Goal: Find specific page/section: Find specific page/section

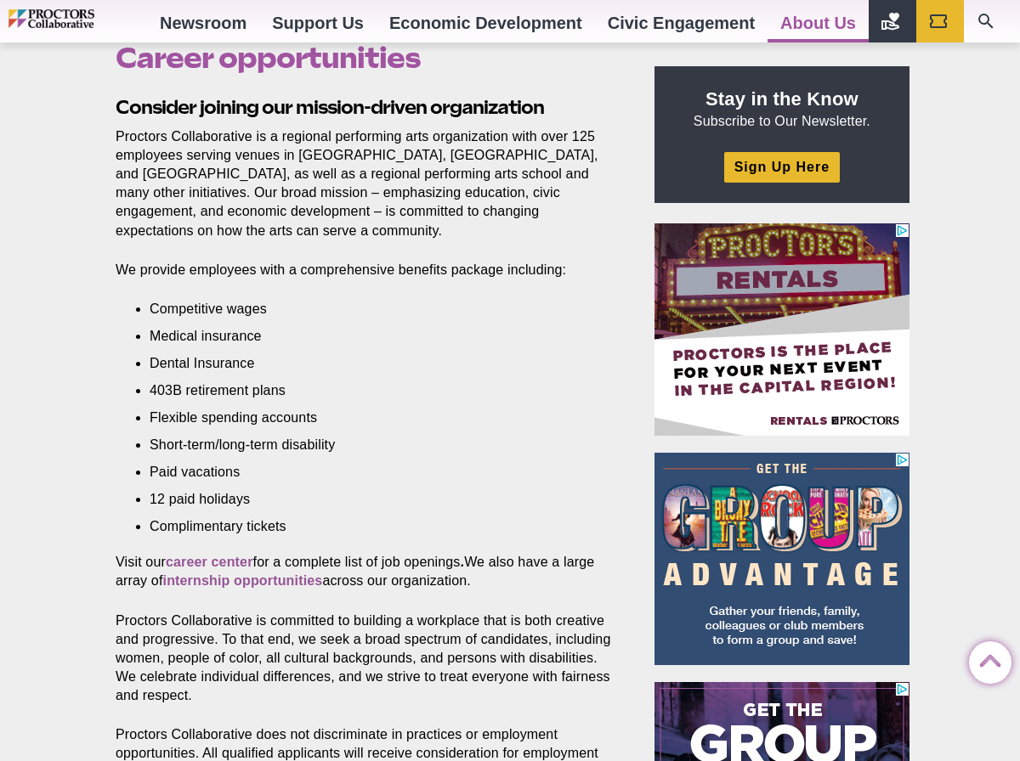
scroll to position [546, 0]
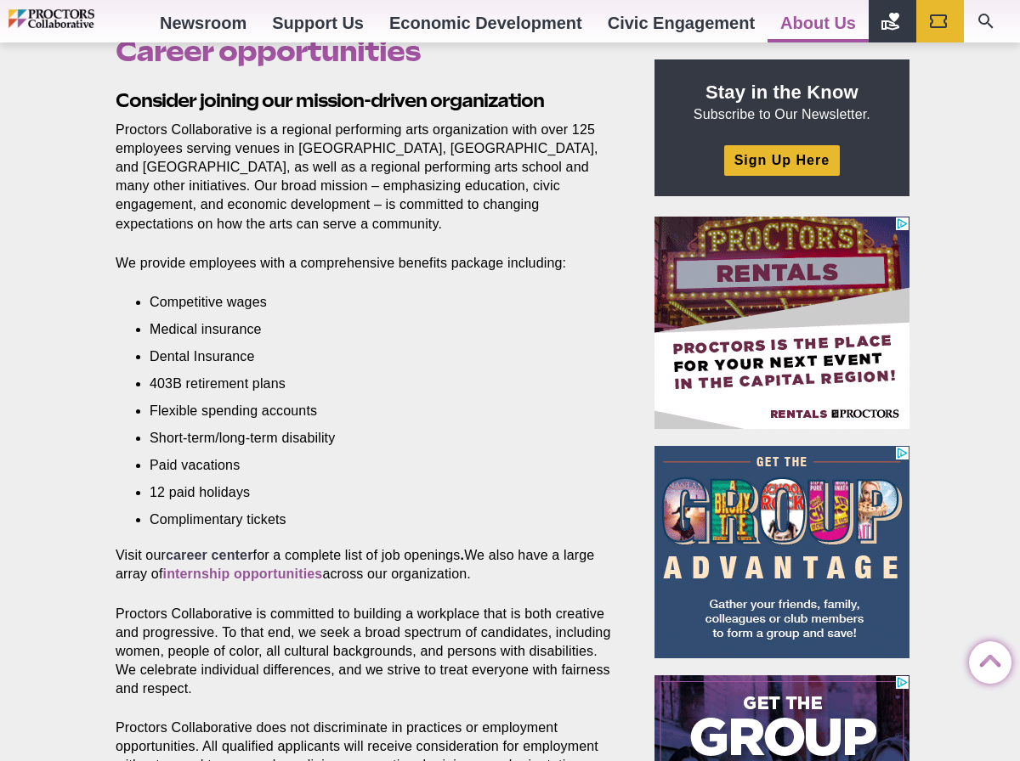
click at [244, 555] on strong "career center" at bounding box center [210, 555] width 88 height 14
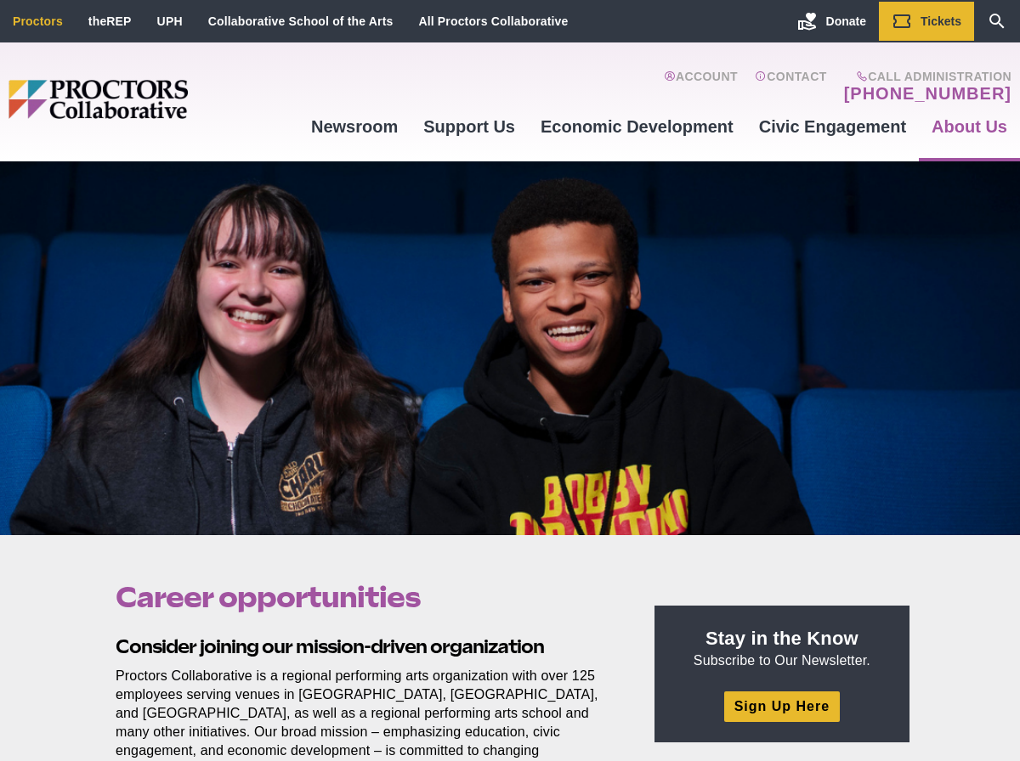
click at [44, 28] on li "Proctors" at bounding box center [38, 21] width 76 height 39
click at [31, 20] on link "Proctors" at bounding box center [38, 21] width 50 height 14
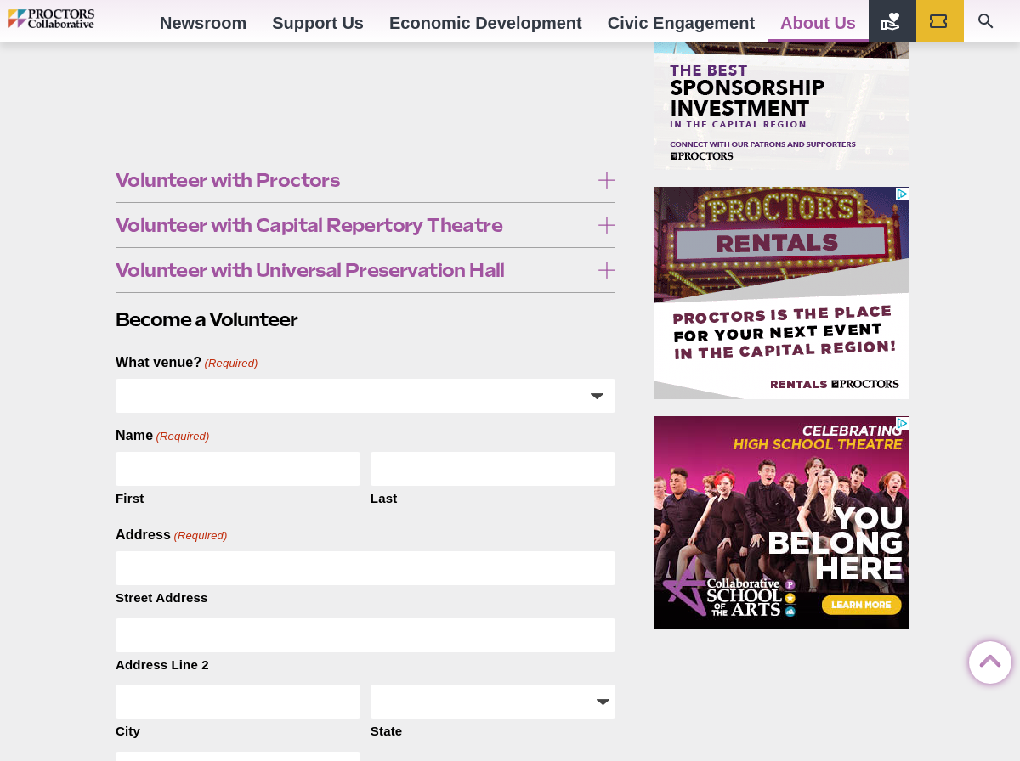
scroll to position [387, 0]
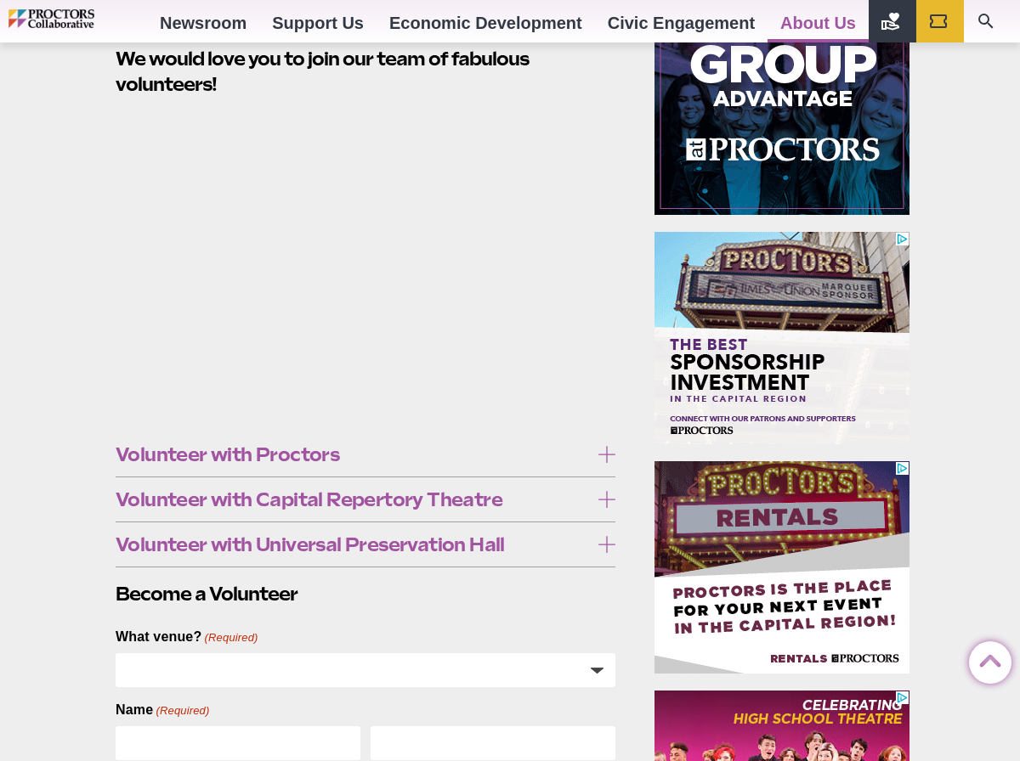
click at [609, 455] on icon at bounding box center [606, 454] width 17 height 17
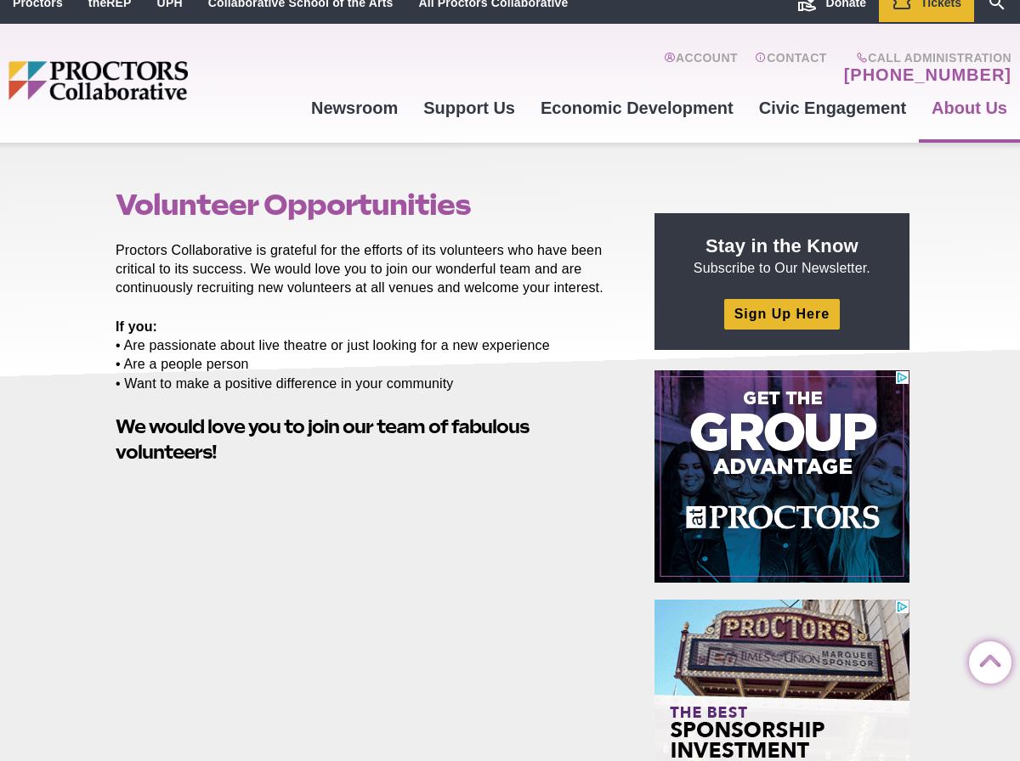
scroll to position [0, 0]
